Goal: Task Accomplishment & Management: Manage account settings

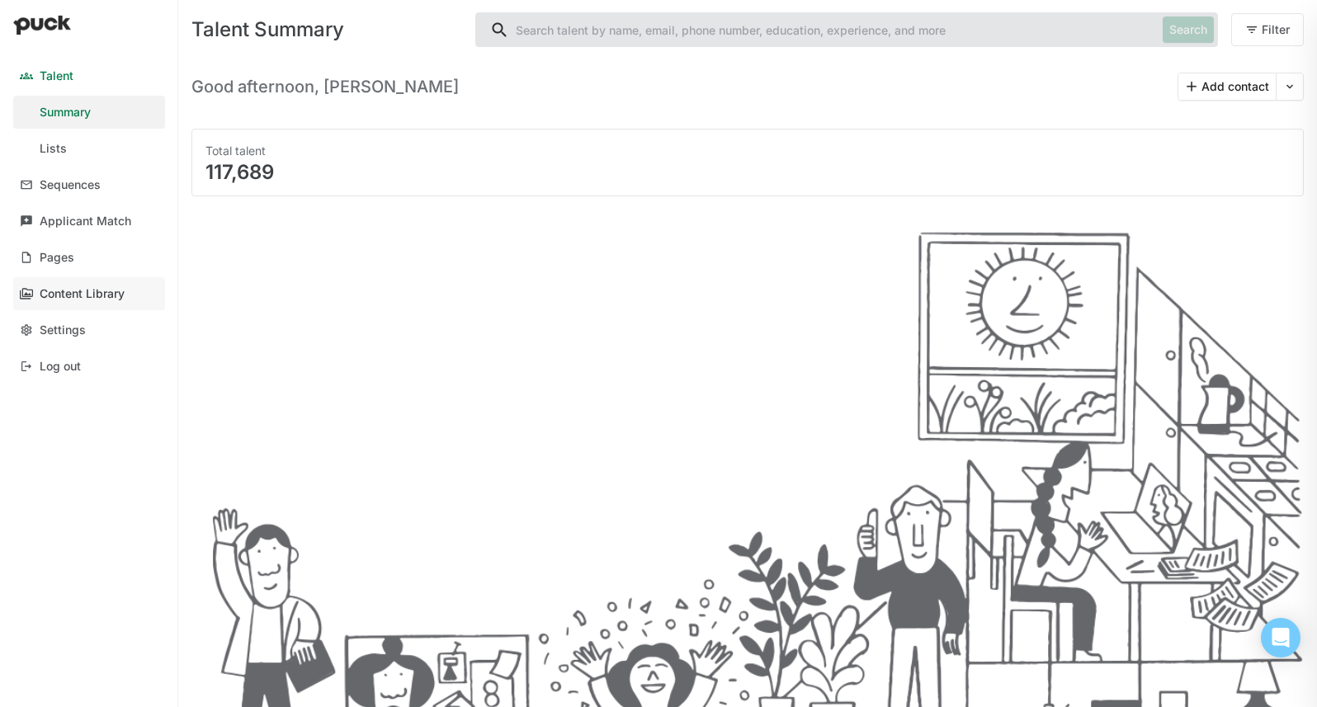
click at [110, 288] on div "Content Library" at bounding box center [82, 294] width 85 height 14
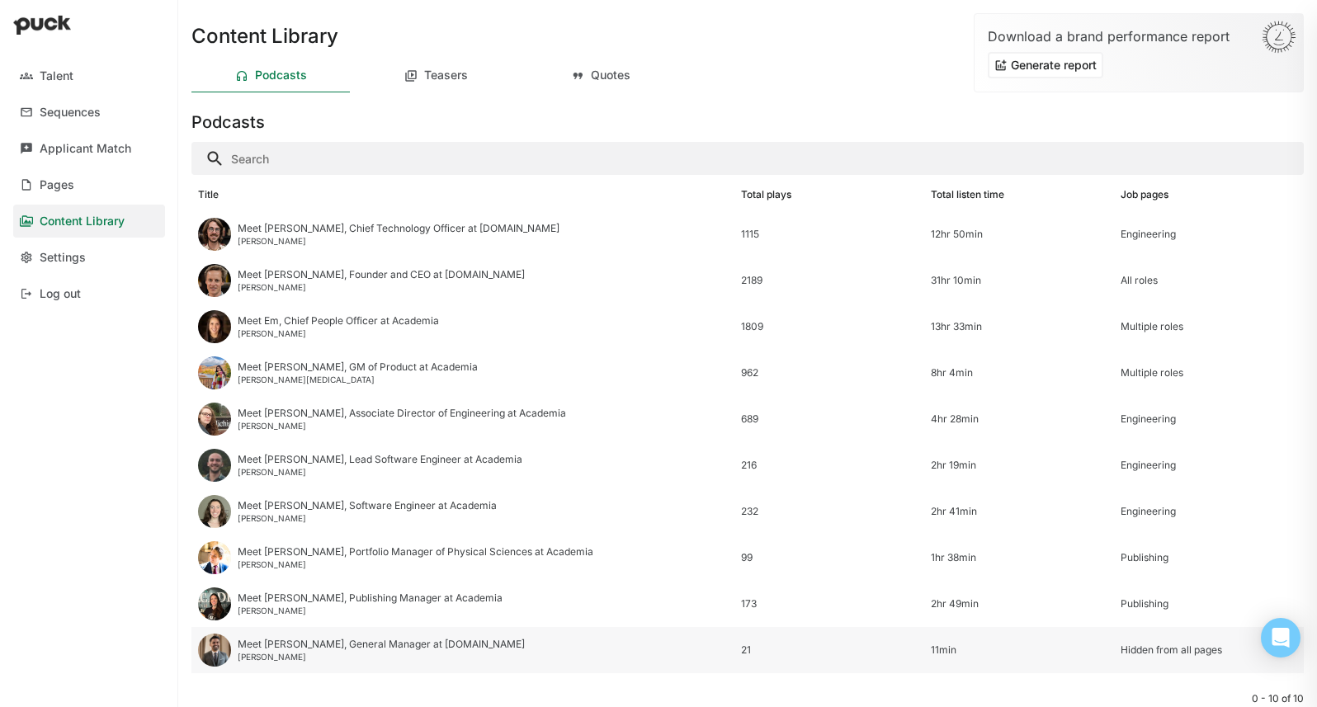
click at [484, 644] on div "Meet [PERSON_NAME], General Manager at [DOMAIN_NAME] [PERSON_NAME]" at bounding box center [462, 650] width 543 height 46
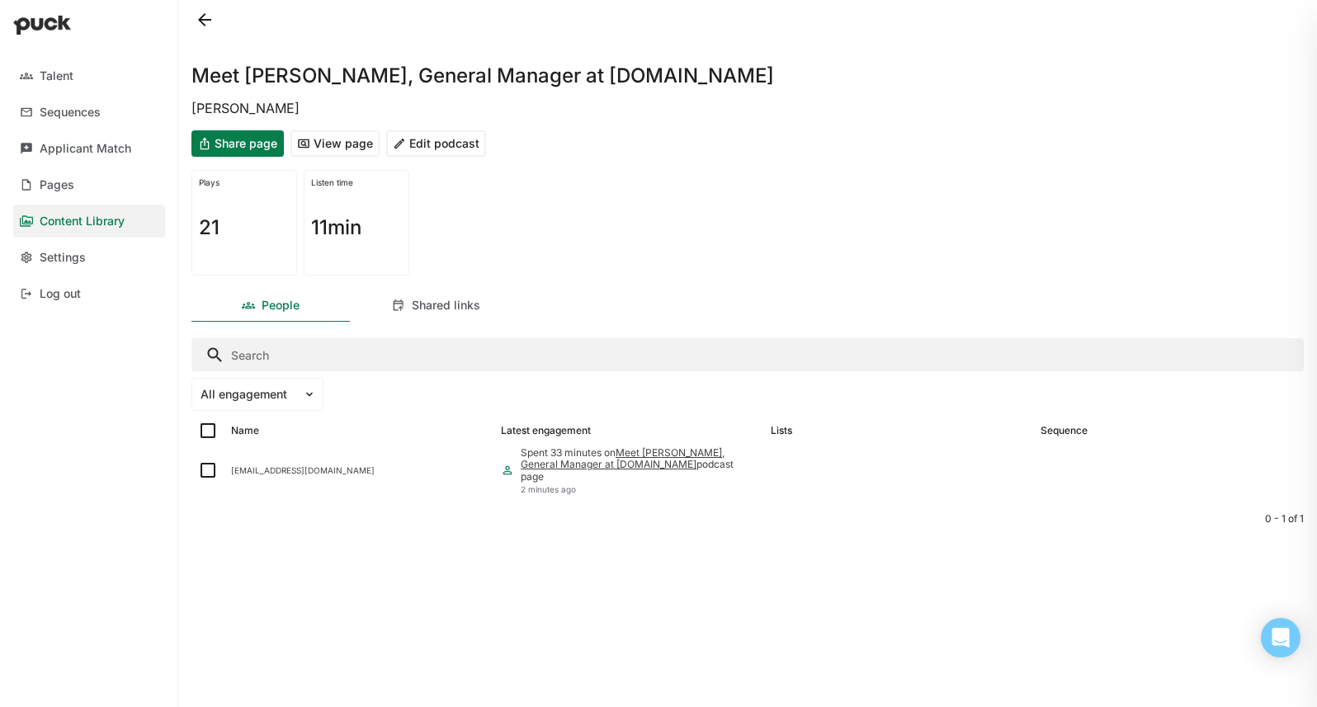
click at [437, 145] on button "Edit podcast" at bounding box center [436, 143] width 100 height 26
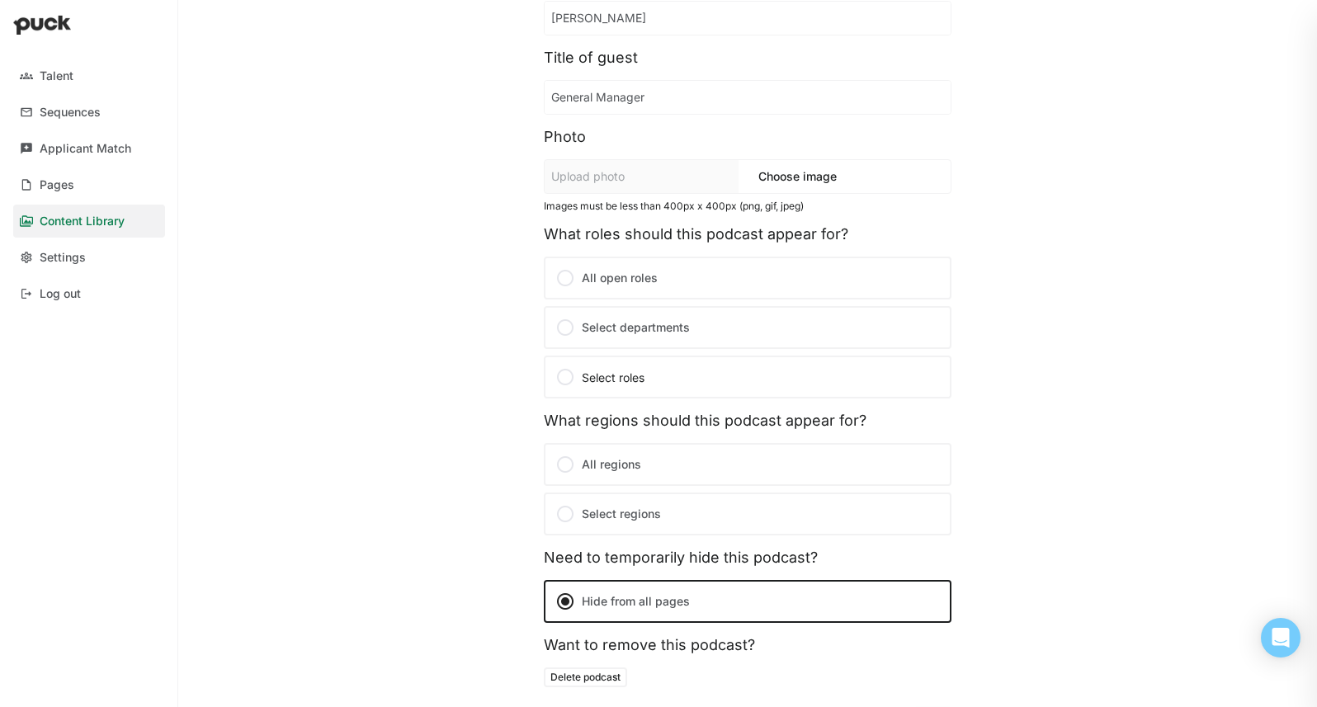
scroll to position [220, 0]
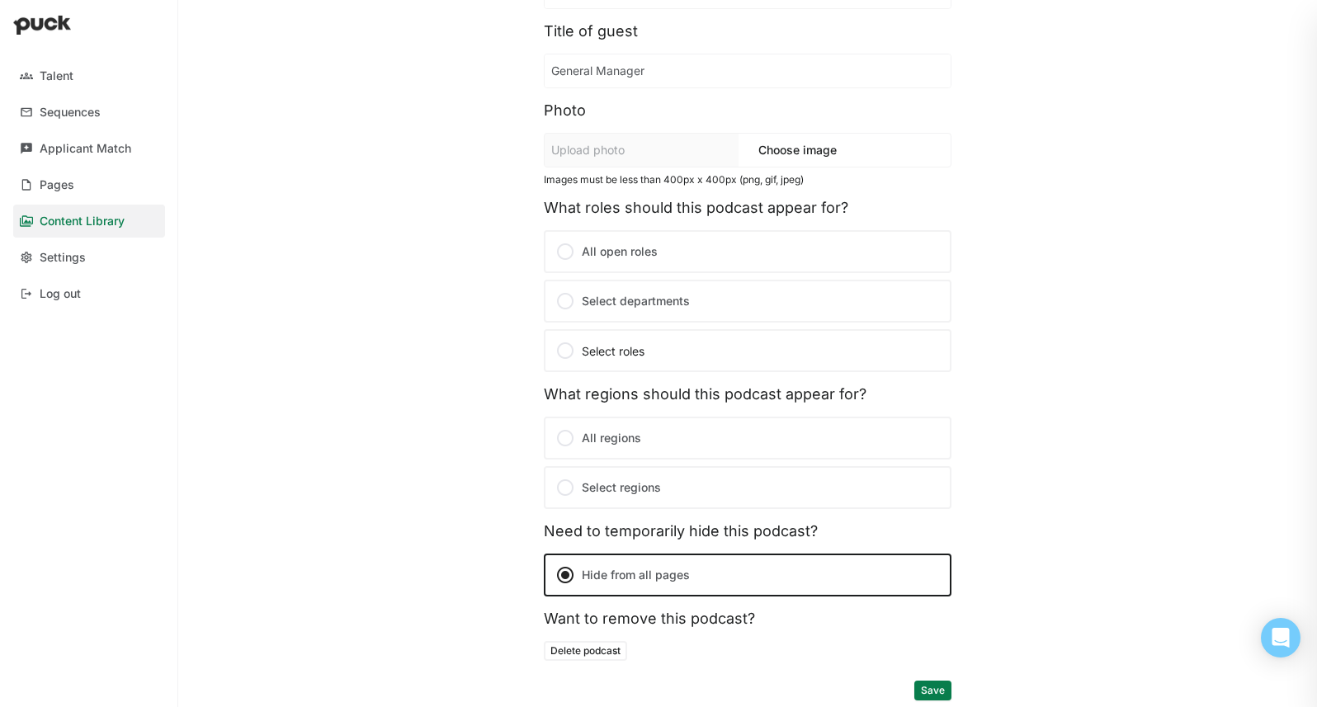
click at [602, 344] on div "Select roles" at bounding box center [747, 351] width 385 height 20
click at [0, 0] on input "Select roles" at bounding box center [0, 0] width 0 height 0
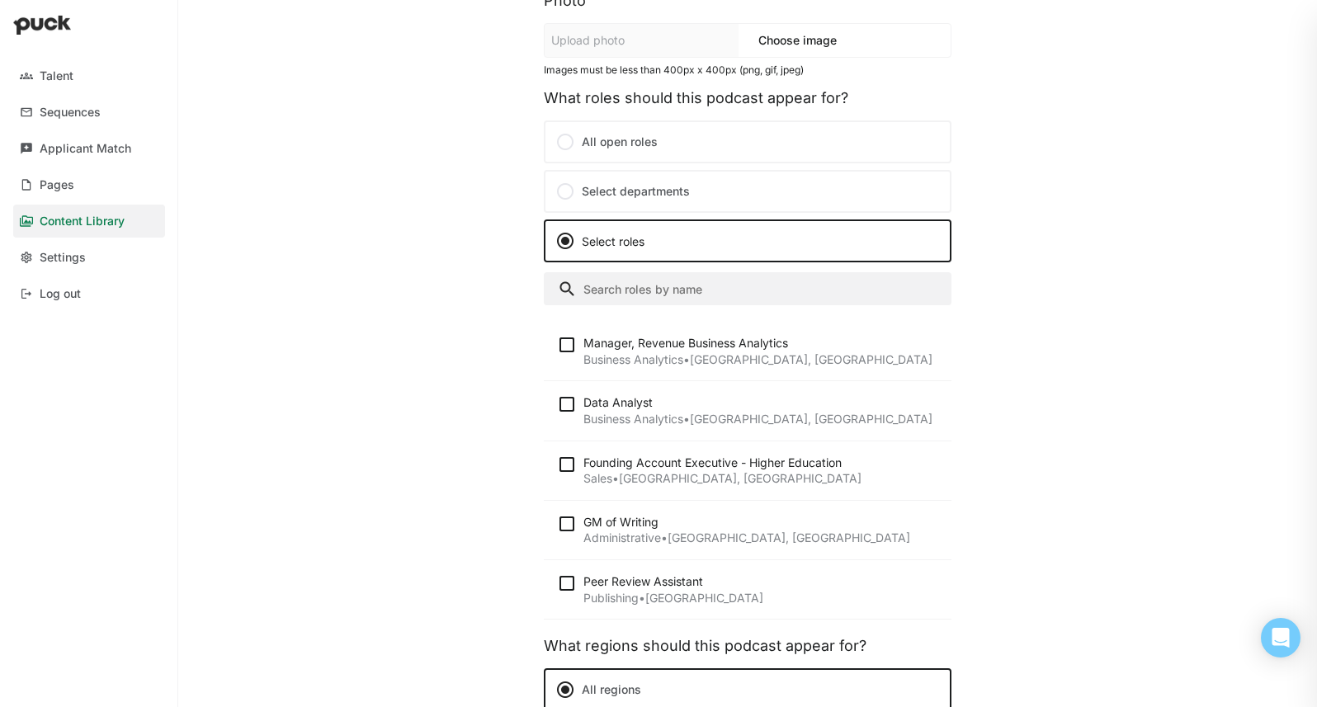
scroll to position [332, 0]
click at [559, 341] on img at bounding box center [567, 343] width 20 height 20
click at [557, 343] on input "checkbox" at bounding box center [556, 343] width 1 height 1
checkbox input "true"
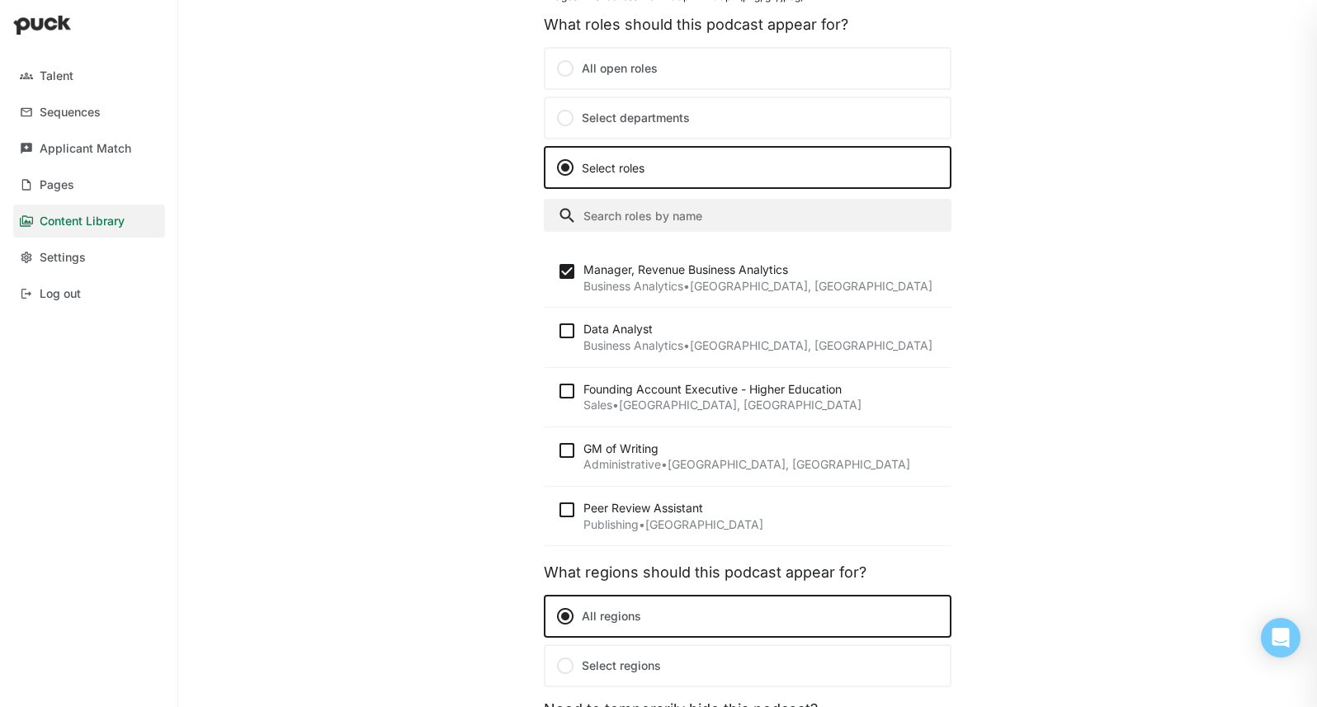
scroll to position [406, 0]
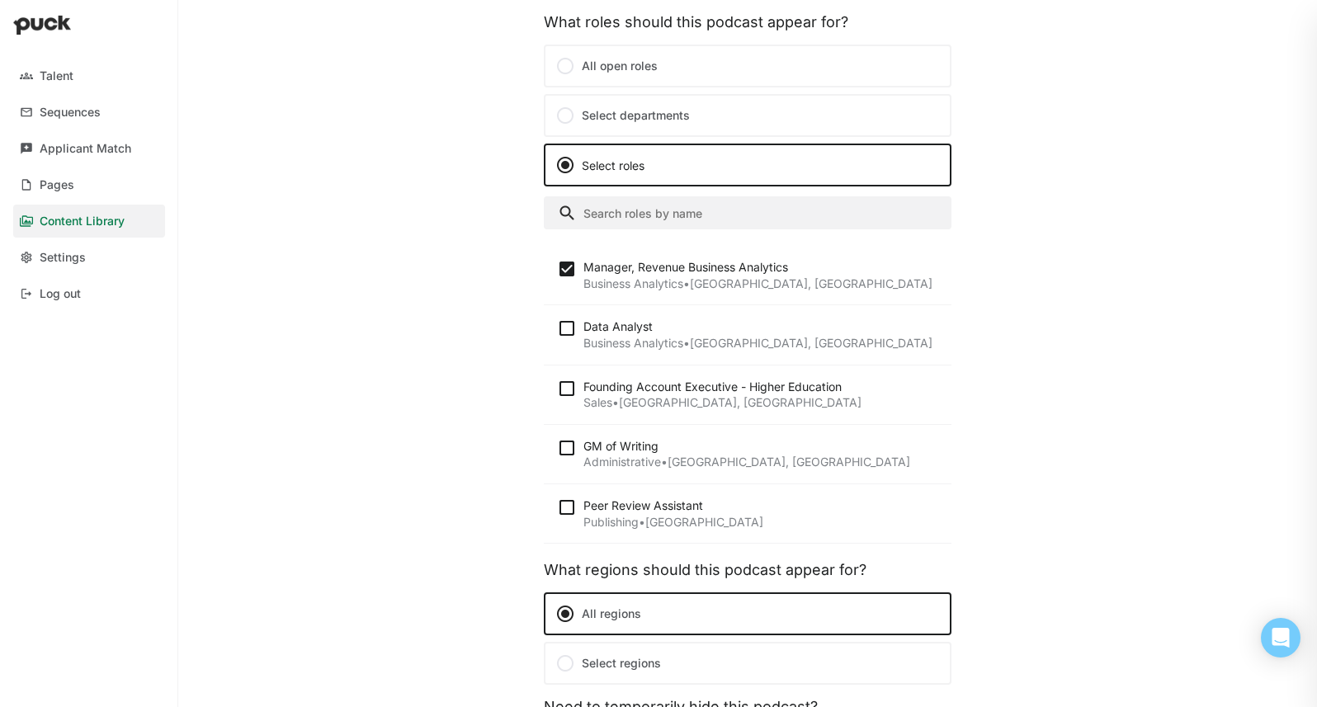
click at [557, 328] on img at bounding box center [567, 329] width 20 height 20
click at [556, 328] on input "checkbox" at bounding box center [556, 328] width 1 height 1
checkbox input "true"
click at [558, 390] on img at bounding box center [567, 389] width 20 height 20
click at [557, 389] on input "checkbox" at bounding box center [556, 388] width 1 height 1
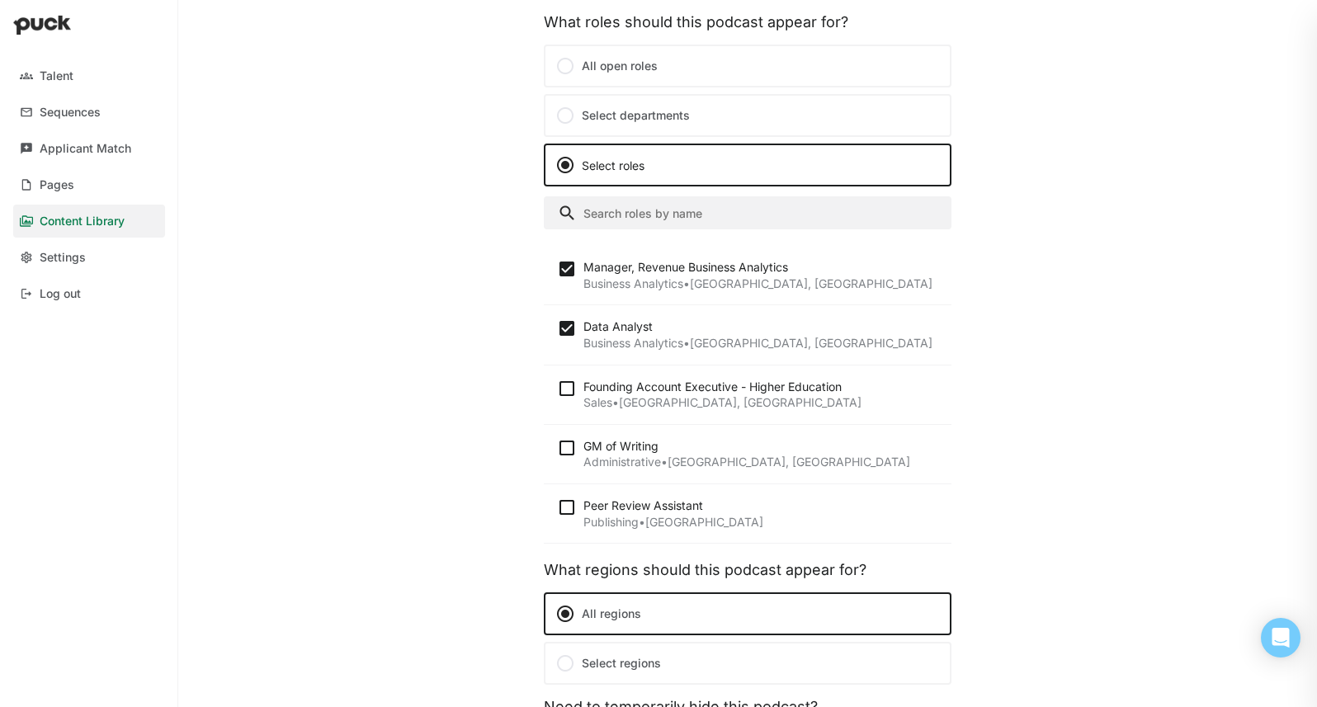
checkbox input "true"
click at [561, 447] on img at bounding box center [567, 448] width 20 height 20
click at [557, 447] on input "checkbox" at bounding box center [556, 447] width 1 height 1
checkbox input "true"
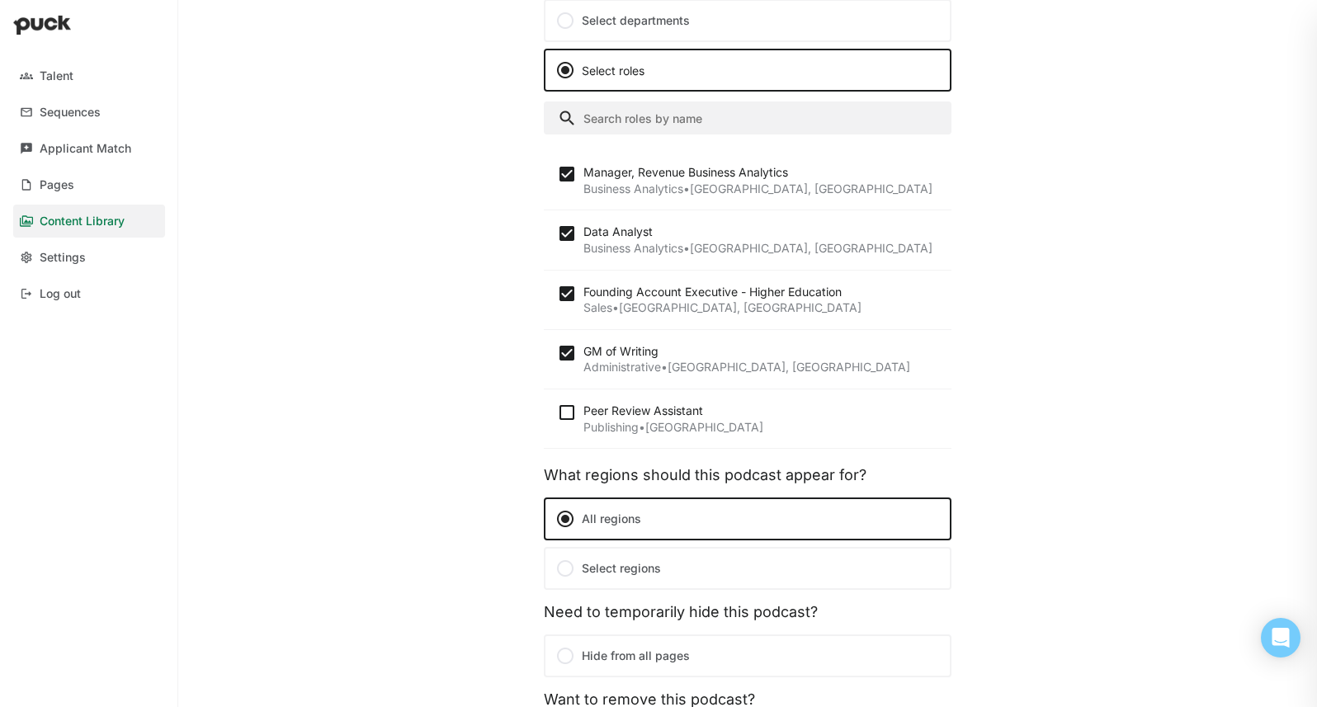
scroll to position [582, 0]
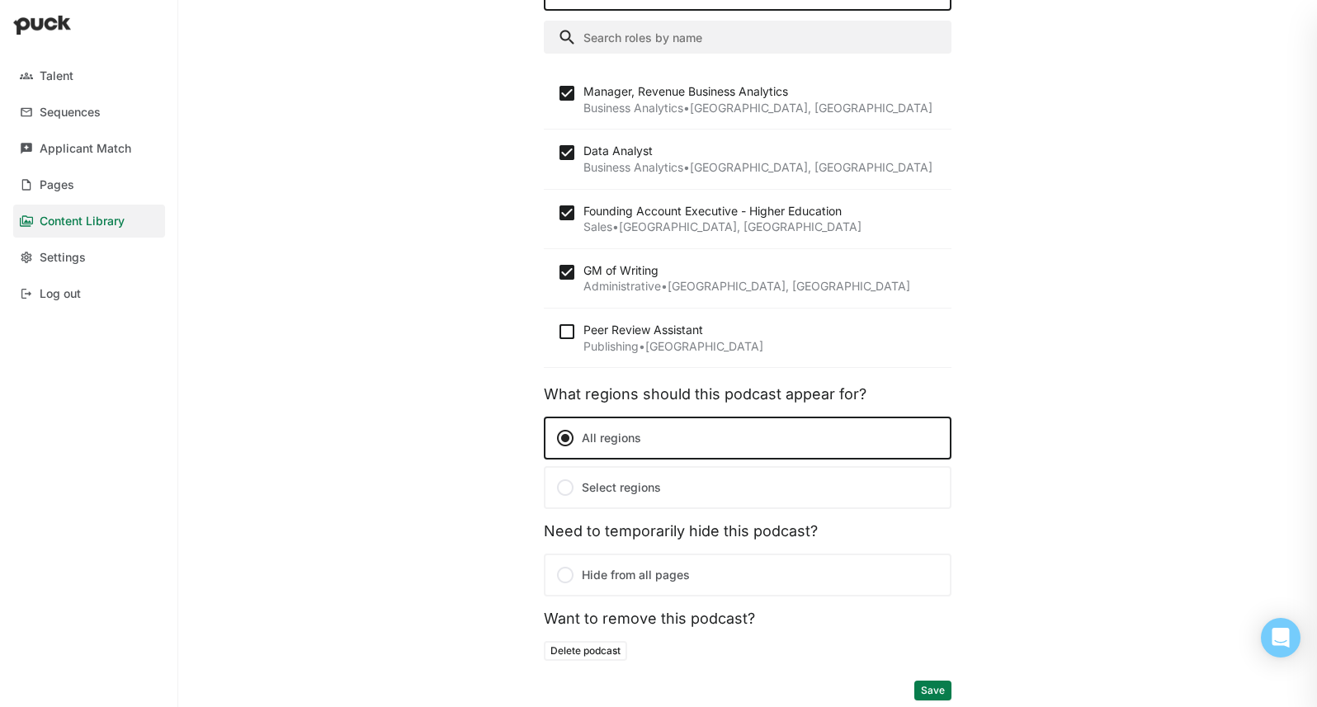
click at [926, 686] on button "Save" at bounding box center [932, 691] width 37 height 20
click at [933, 689] on button "Save" at bounding box center [932, 691] width 37 height 20
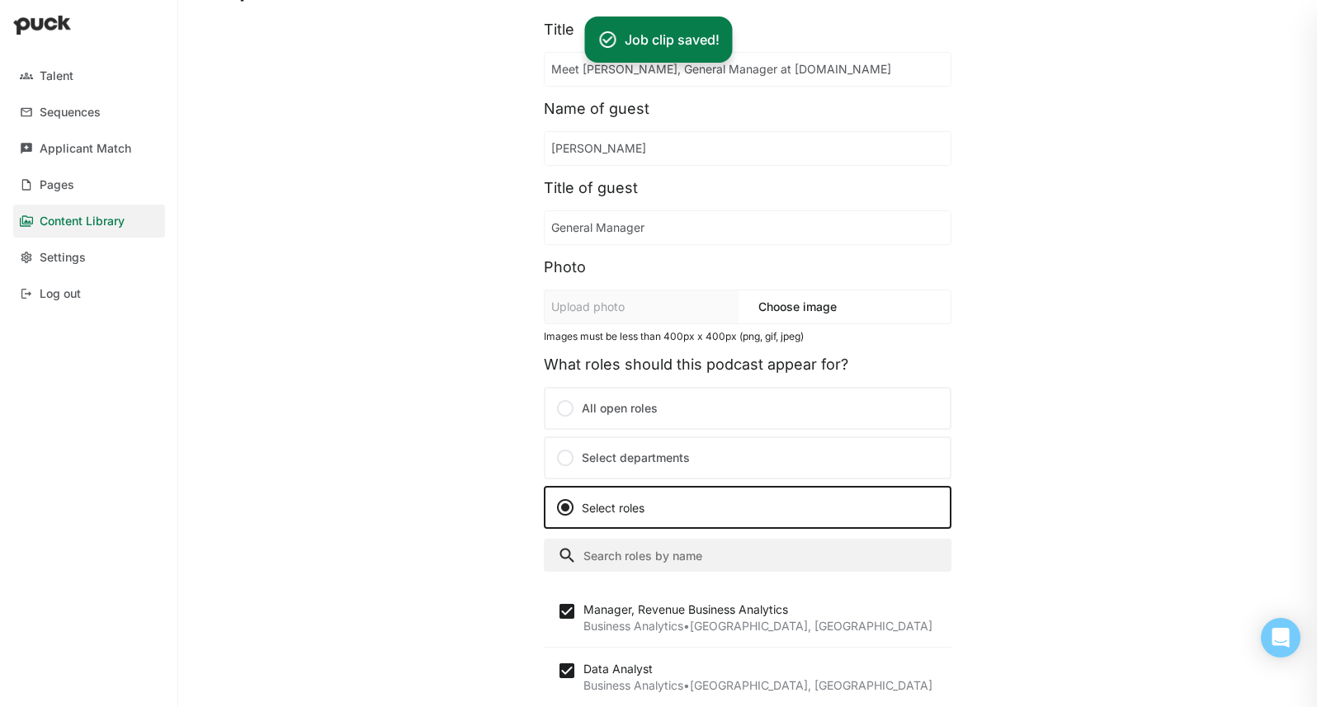
scroll to position [0, 0]
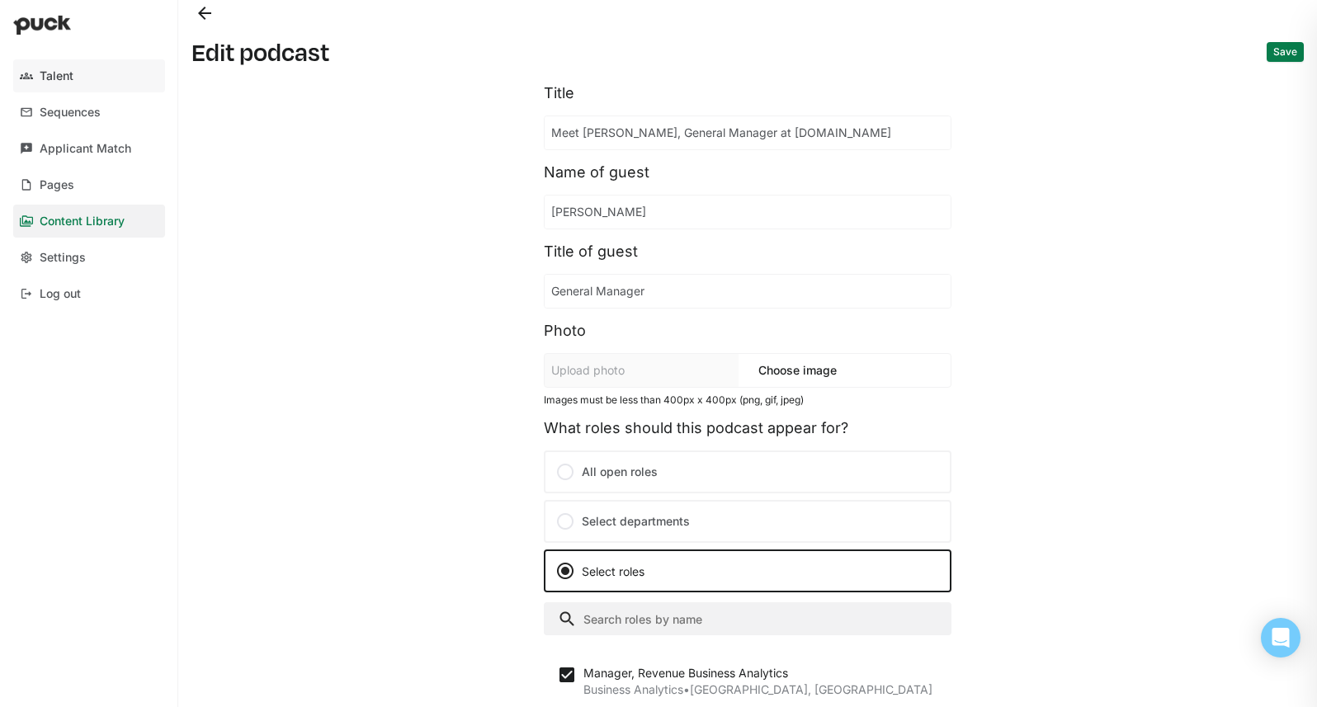
click at [94, 77] on link "Talent" at bounding box center [89, 75] width 152 height 33
